Goal: Navigation & Orientation: Find specific page/section

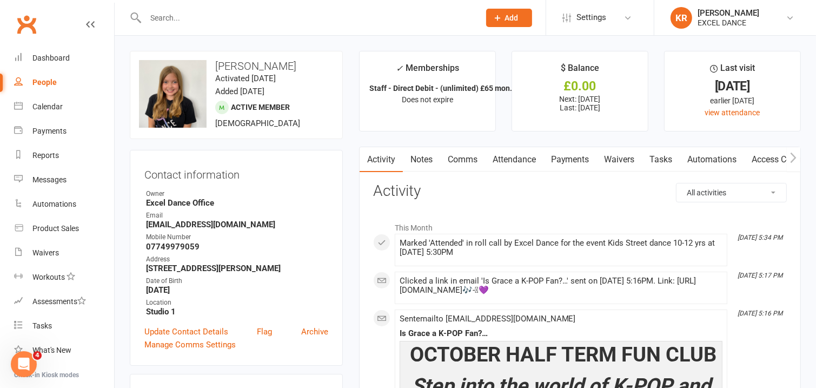
click at [302, 15] on input "text" at bounding box center [307, 17] width 330 height 15
click at [42, 108] on div "Calendar" at bounding box center [47, 106] width 30 height 9
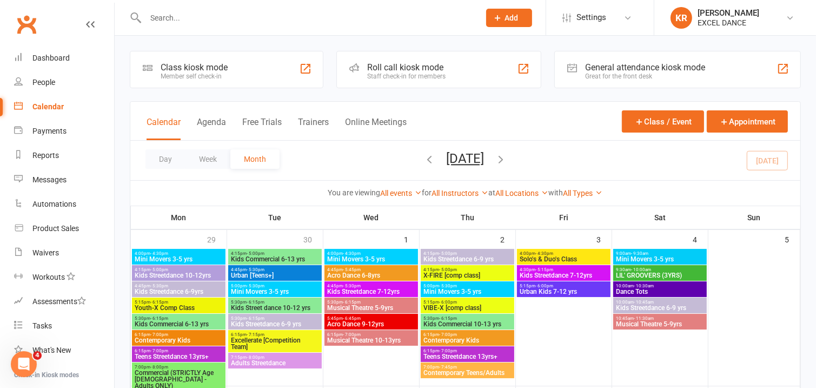
click at [172, 21] on input "text" at bounding box center [307, 17] width 330 height 15
drag, startPoint x: 50, startPoint y: 80, endPoint x: 101, endPoint y: 60, distance: 54.0
click at [52, 80] on div "People" at bounding box center [43, 82] width 23 height 9
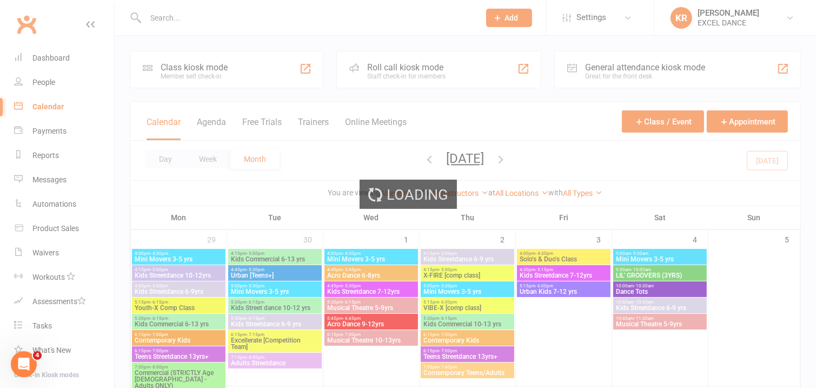
click at [214, 6] on div "Loading" at bounding box center [408, 194] width 816 height 388
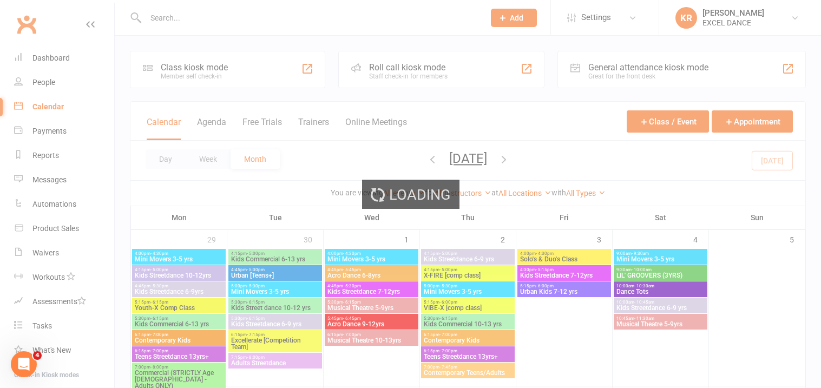
select select "100"
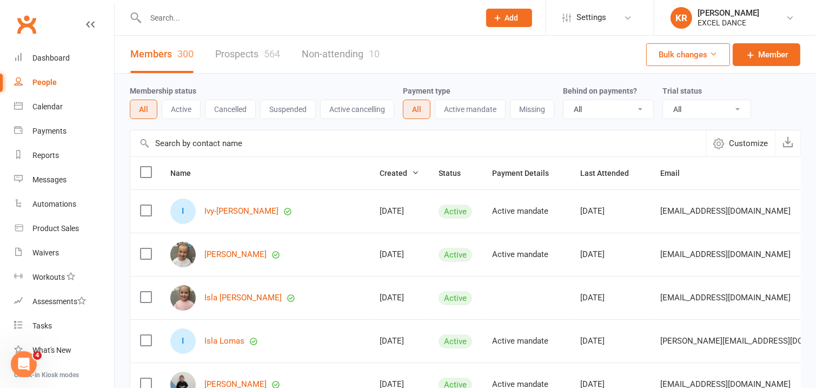
click at [208, 22] on input "text" at bounding box center [307, 17] width 330 height 15
click at [51, 110] on div "Calendar" at bounding box center [47, 106] width 30 height 9
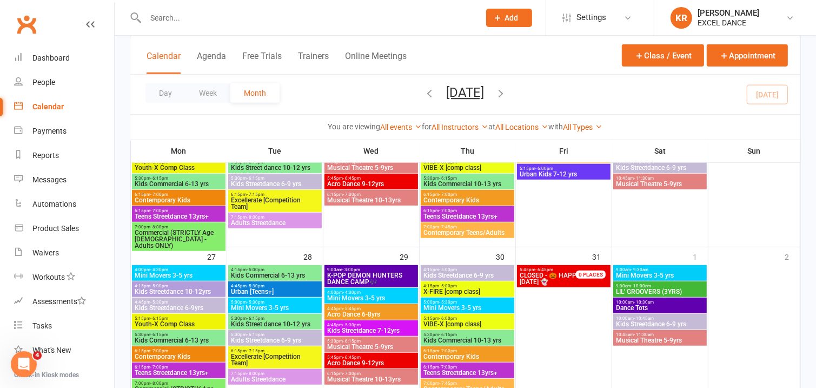
scroll to position [660, 0]
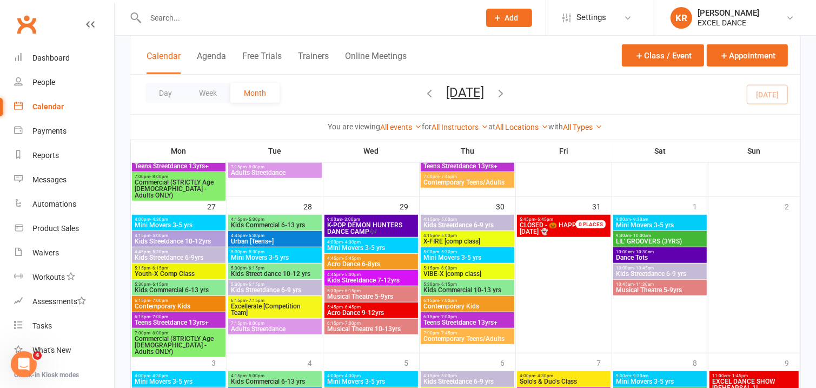
click at [365, 222] on span "K-POP DEMON HUNTERS DANCE CAMP🎶" at bounding box center [371, 228] width 89 height 13
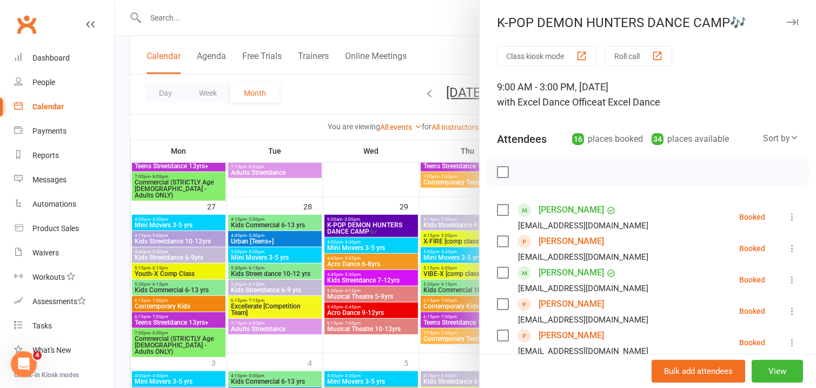
click at [787, 22] on icon "button" at bounding box center [792, 22] width 11 height 6
